Goal: Communication & Community: Answer question/provide support

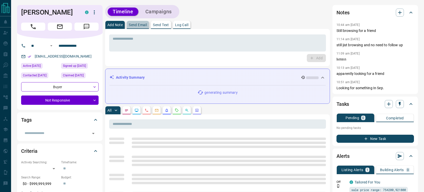
click at [136, 25] on p "Send Email" at bounding box center [138, 25] width 18 height 4
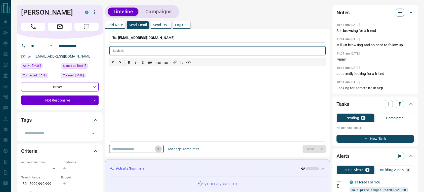
click at [159, 148] on icon "Open" at bounding box center [158, 149] width 6 height 6
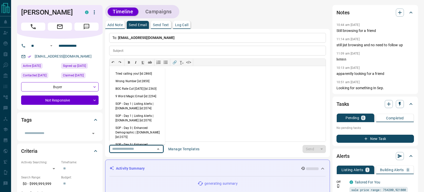
scroll to position [323, 0]
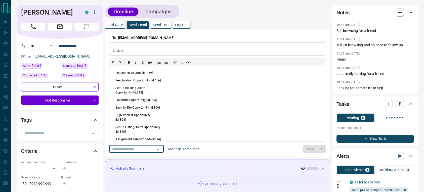
click at [135, 111] on li "Back to Site Opportunity [id:306]" at bounding box center [137, 108] width 56 height 8
type input "**********"
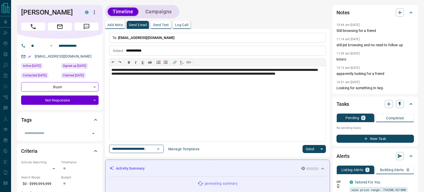
click at [308, 148] on button "Send" at bounding box center [309, 149] width 15 height 8
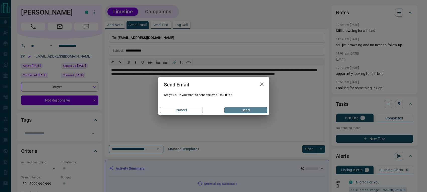
click at [254, 109] on button "Send" at bounding box center [245, 110] width 43 height 7
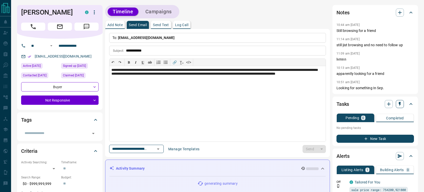
click at [397, 102] on icon "button" at bounding box center [399, 103] width 5 height 5
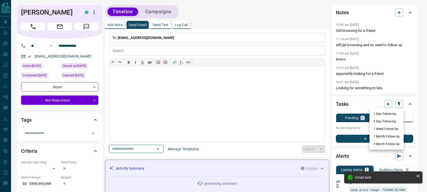
click at [391, 110] on li "1 Day Follow-Up" at bounding box center [387, 114] width 34 height 8
